Goal: Navigation & Orientation: Find specific page/section

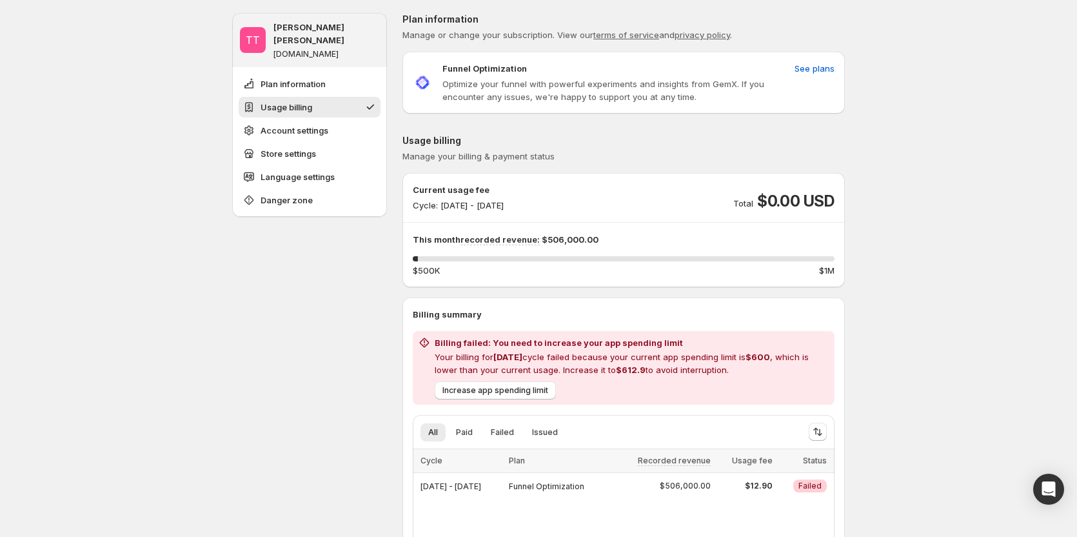
scroll to position [323, 0]
